Goal: Find specific page/section: Find specific page/section

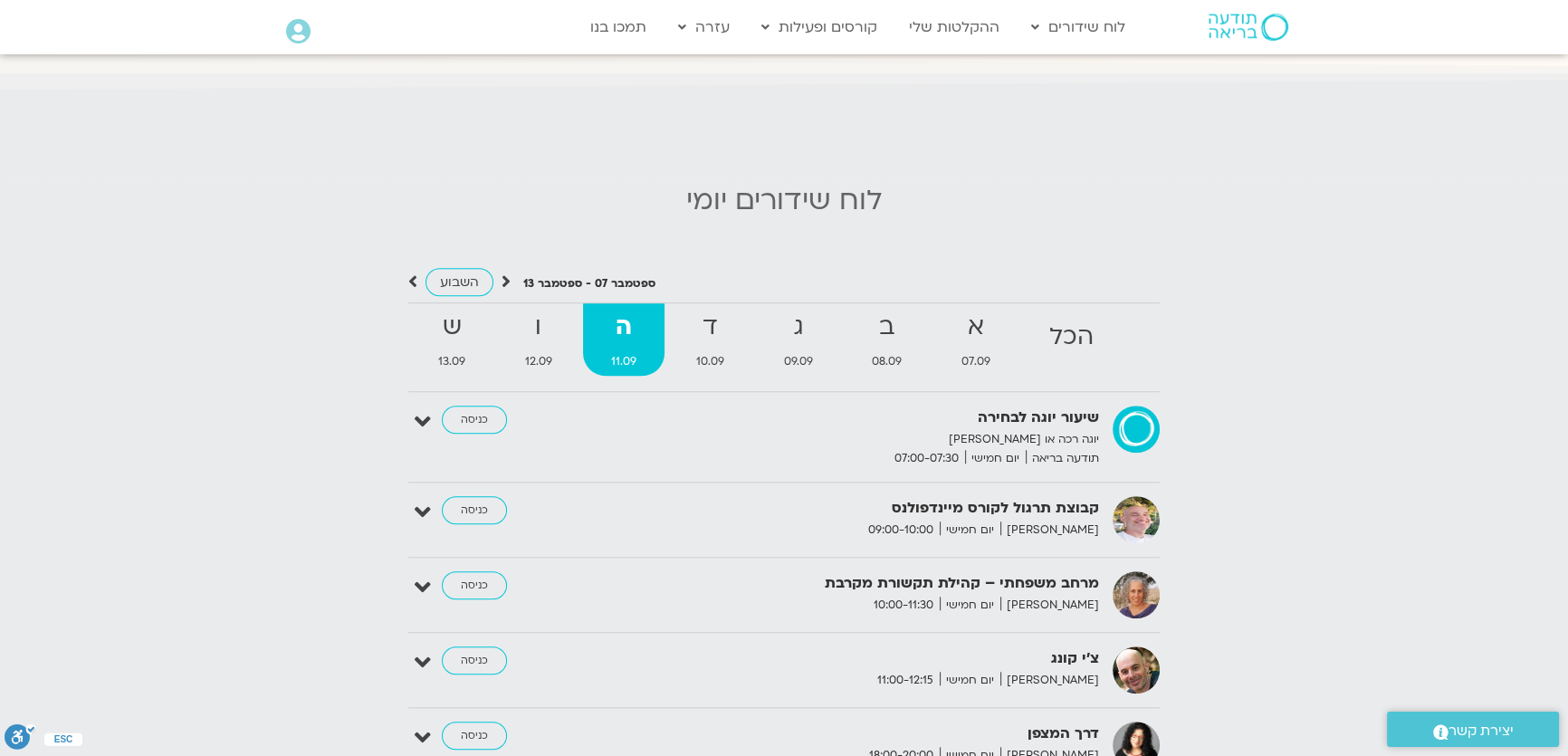
scroll to position [1728, 0]
click at [525, 353] on span "12.09" at bounding box center [539, 363] width 83 height 19
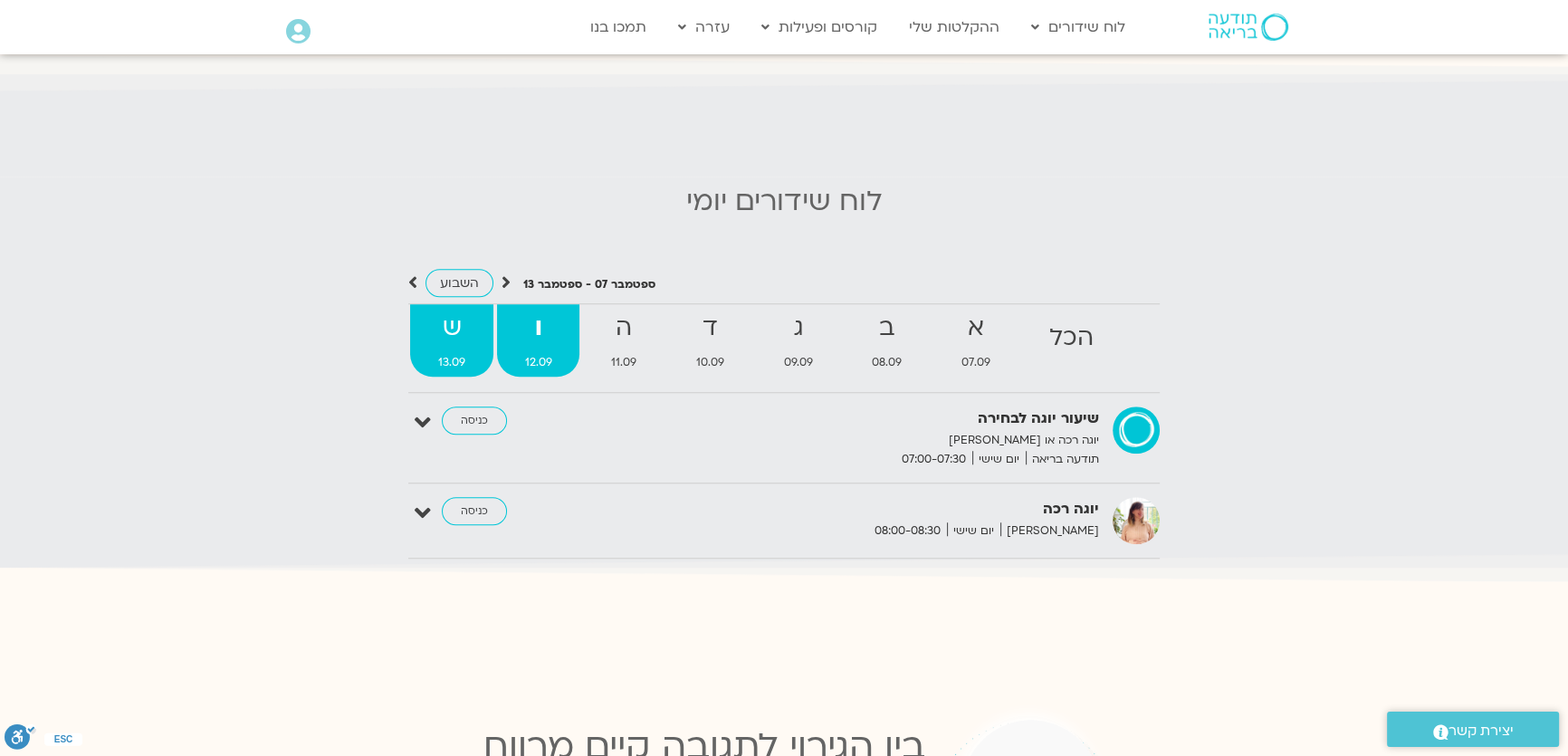
click at [455, 353] on span "13.09" at bounding box center [451, 363] width 83 height 19
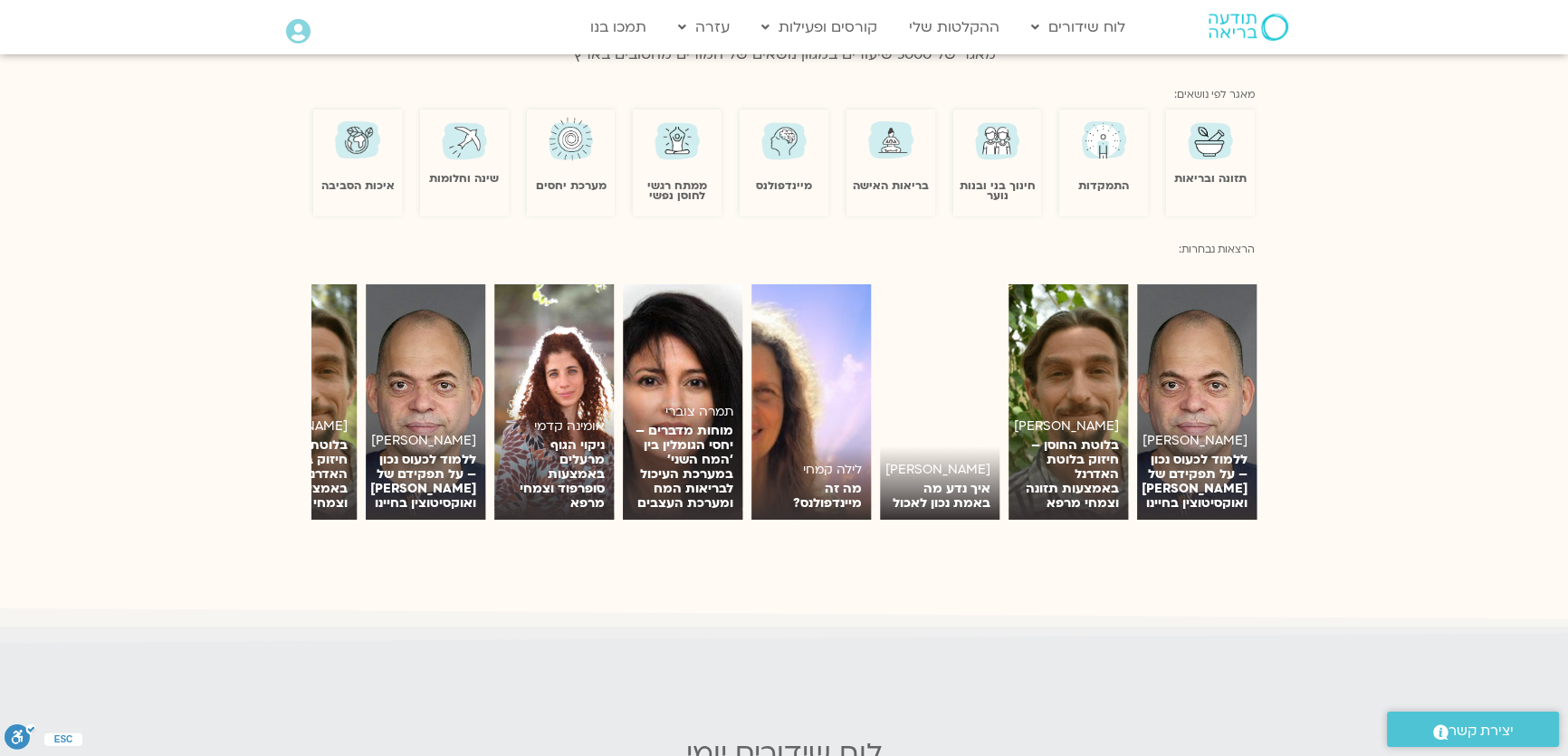
scroll to position [1070, 0]
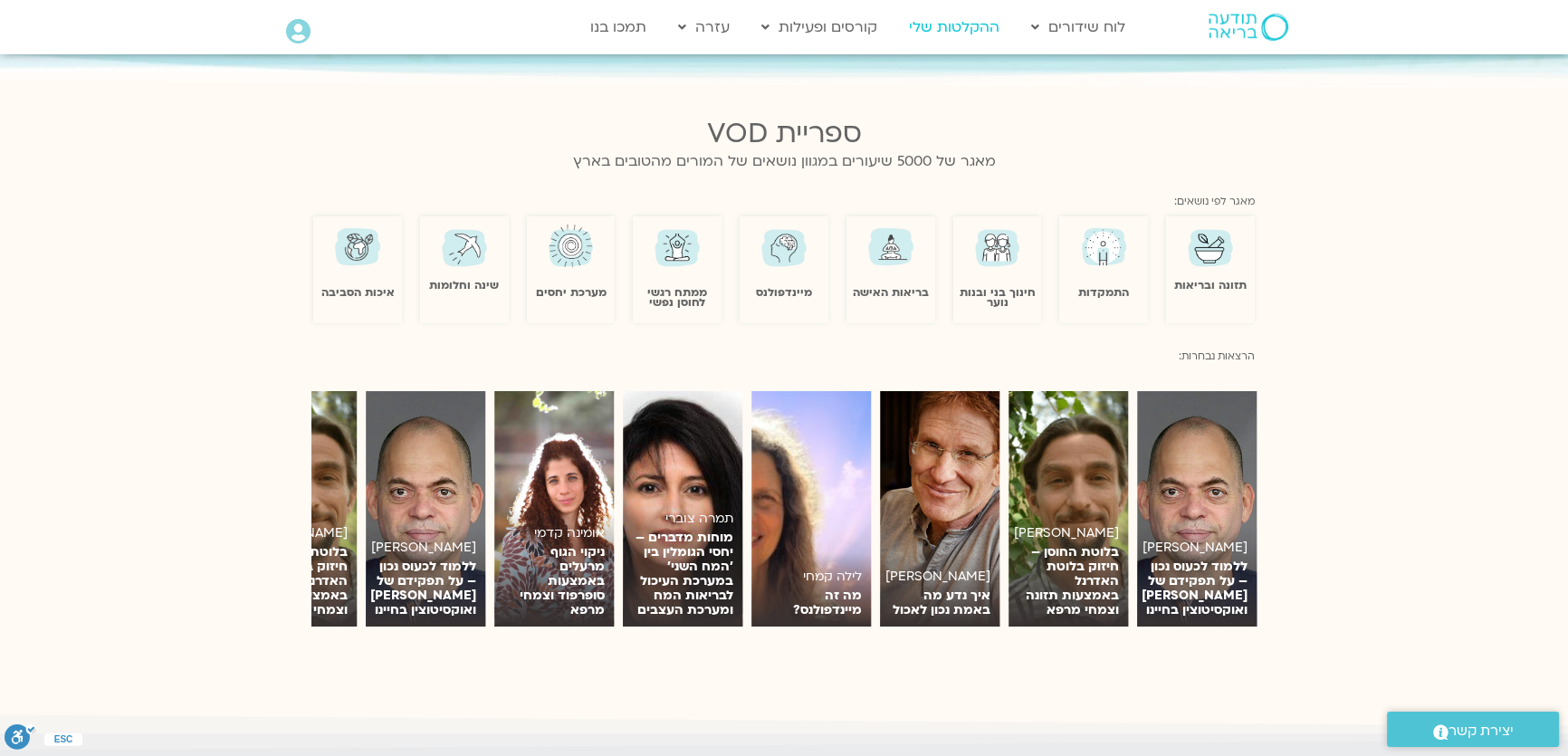
click at [963, 29] on link "ההקלטות שלי" at bounding box center [954, 27] width 109 height 35
